Goal: Task Accomplishment & Management: Manage account settings

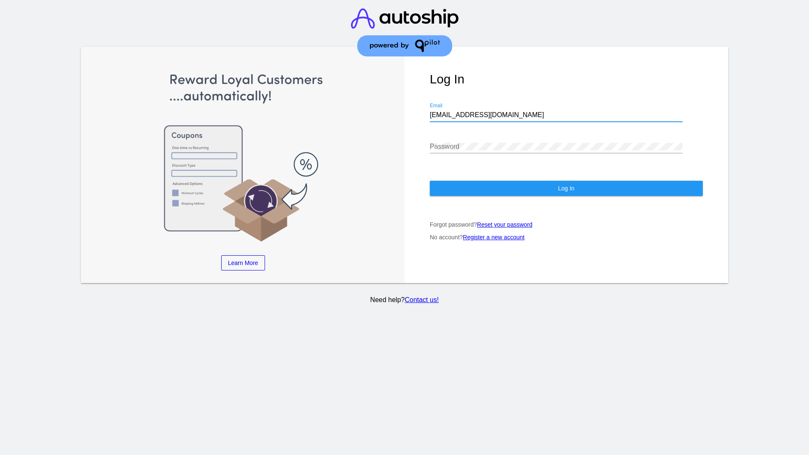
type input "[EMAIL_ADDRESS][DOMAIN_NAME]"
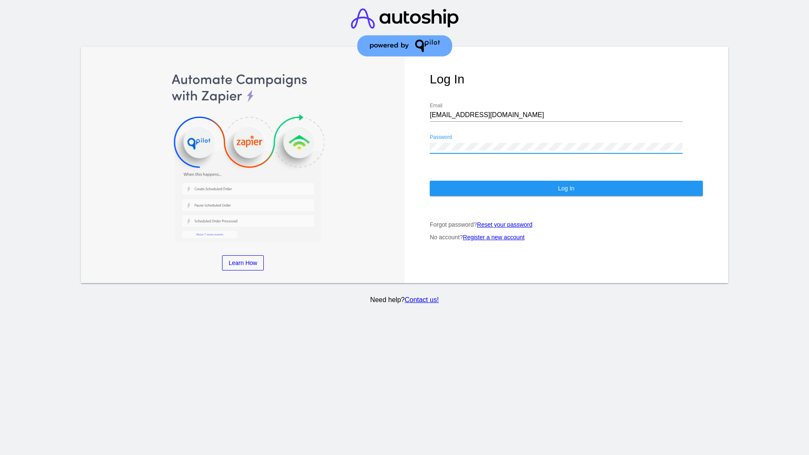
click at [566, 188] on span "Log In" at bounding box center [566, 188] width 16 height 7
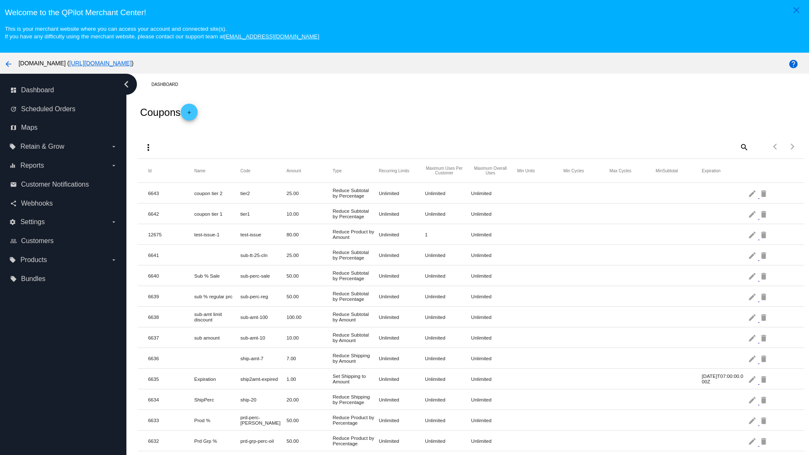
click at [148, 147] on mat-icon "more_vert" at bounding box center [148, 147] width 10 height 10
click at [164, 188] on button "file_upload Import" at bounding box center [164, 188] width 49 height 20
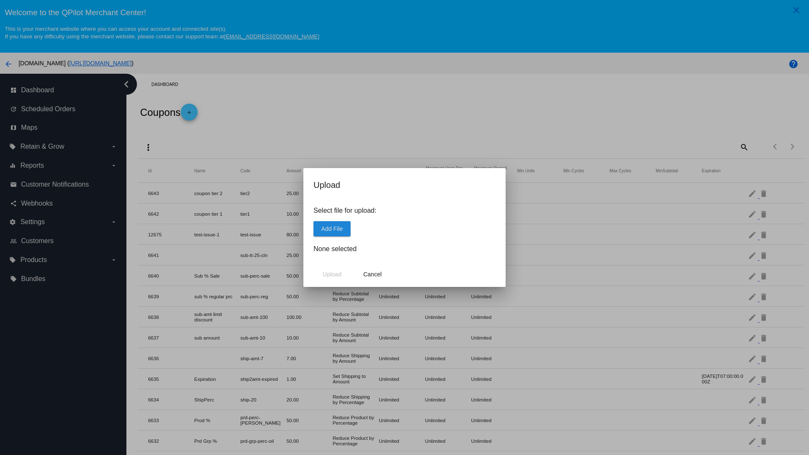
click at [332, 228] on span "Add File" at bounding box center [331, 228] width 21 height 7
click at [332, 274] on span "Upload" at bounding box center [332, 274] width 19 height 7
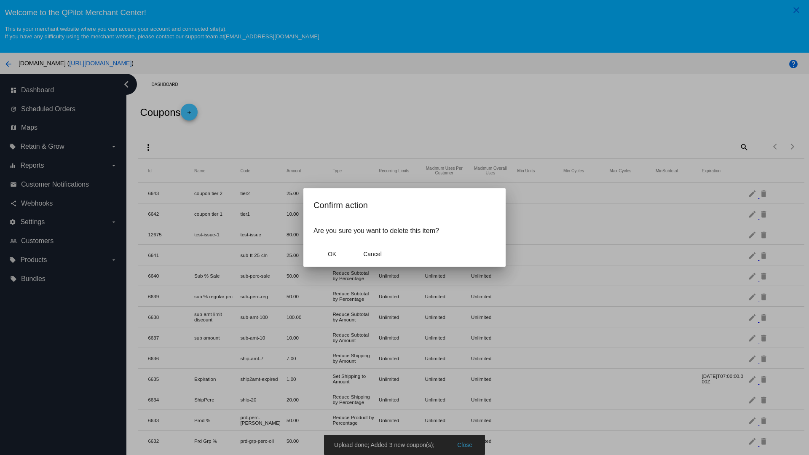
scroll to position [348, 0]
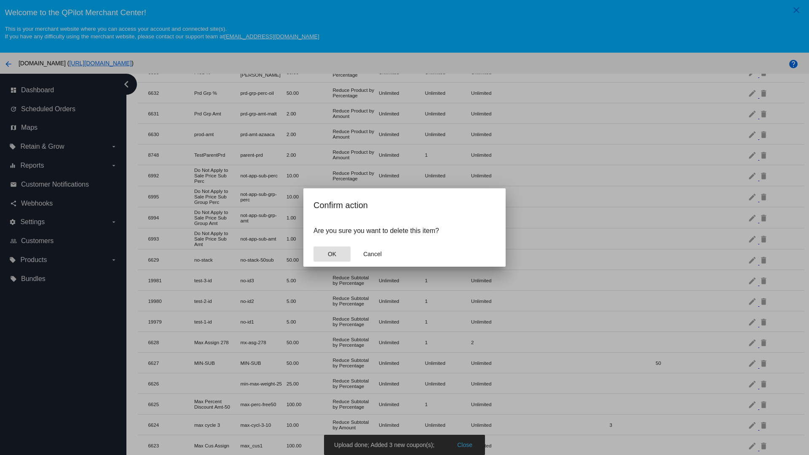
click at [332, 254] on span "OK" at bounding box center [332, 254] width 8 height 7
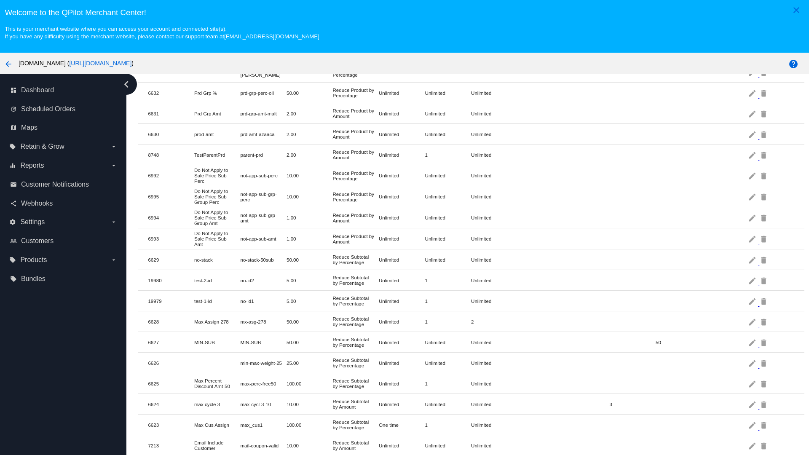
click at [764, 280] on mat-icon "delete" at bounding box center [764, 280] width 10 height 13
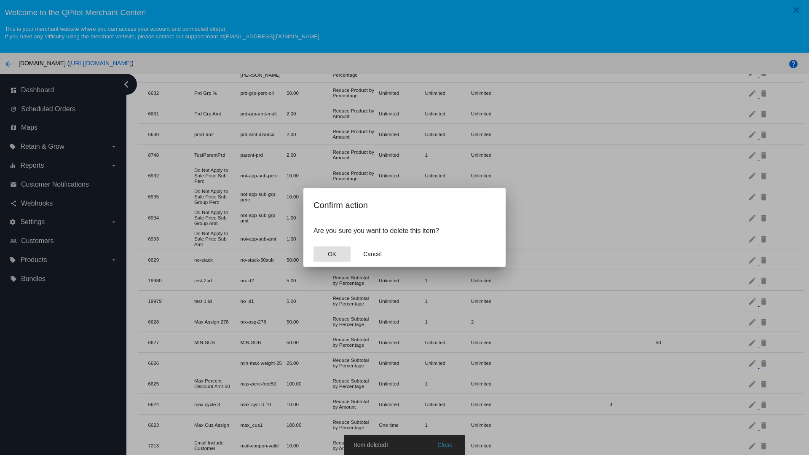
click at [332, 254] on span "OK" at bounding box center [332, 254] width 8 height 7
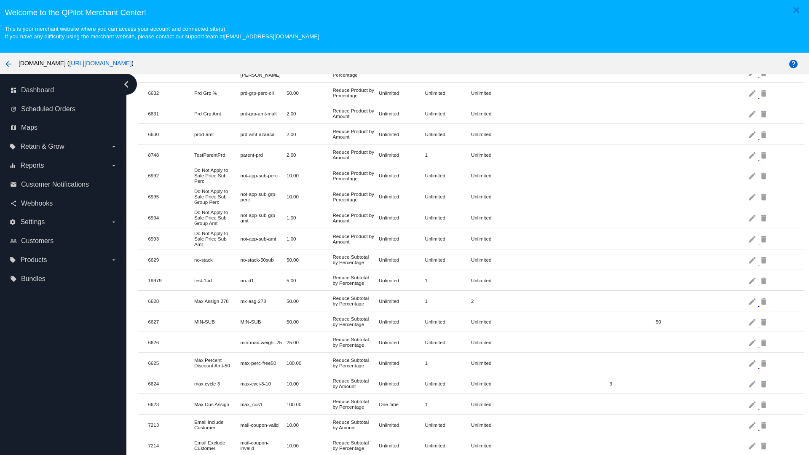
click at [764, 280] on mat-icon "delete" at bounding box center [764, 280] width 10 height 13
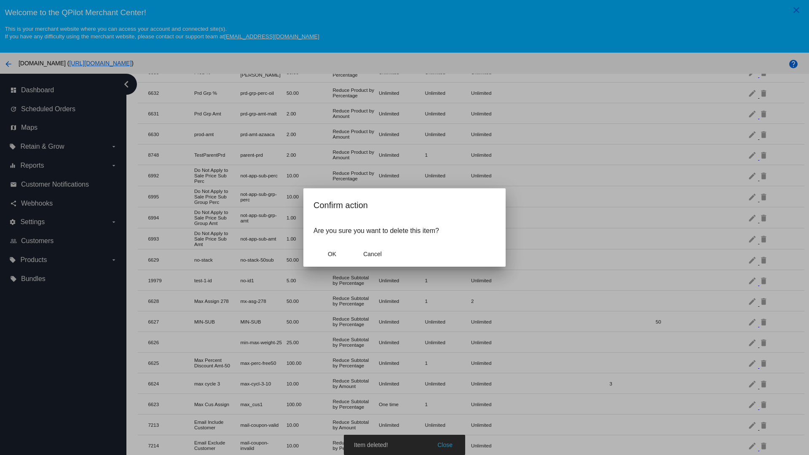
click at [332, 254] on span "OK" at bounding box center [332, 254] width 8 height 7
